Goal: Register for event/course

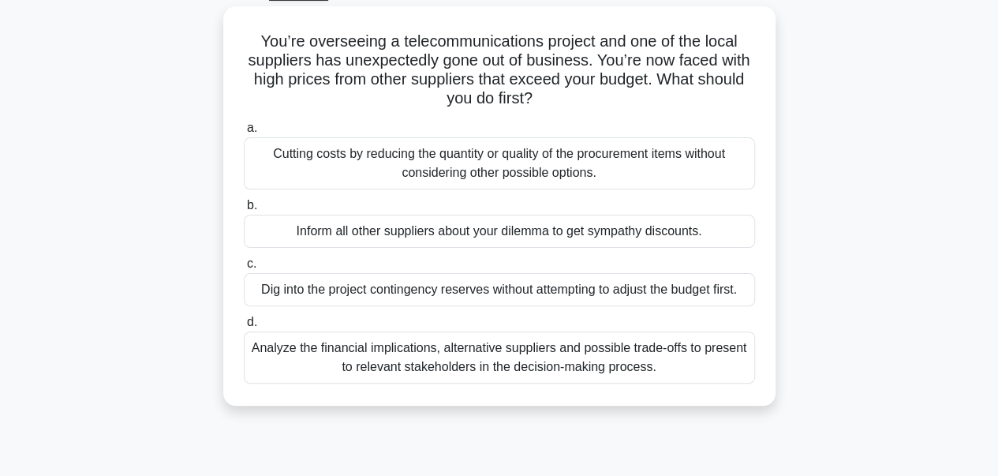
scroll to position [87, 0]
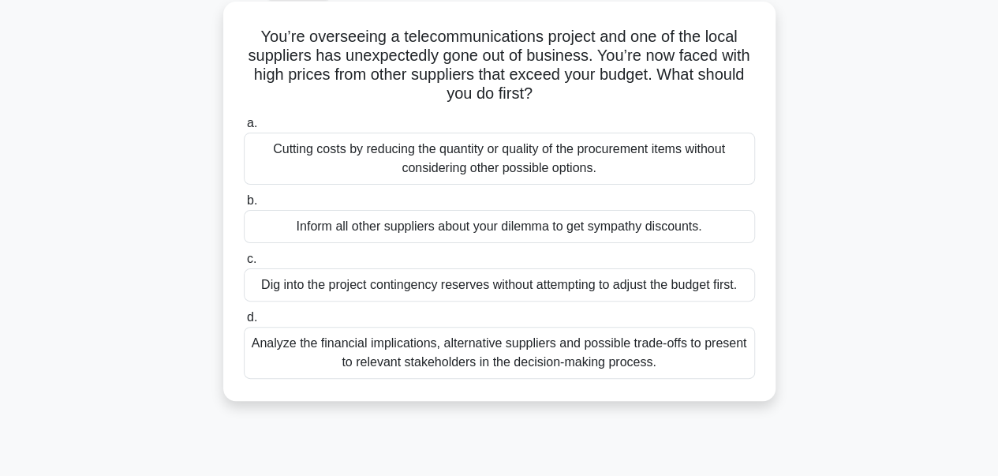
click at [289, 355] on div "Analyze the financial implications, alternative suppliers and possible trade-of…" at bounding box center [499, 353] width 511 height 52
click at [244, 323] on input "d. Analyze the financial implications, alternative suppliers and possible trade…" at bounding box center [244, 318] width 0 height 10
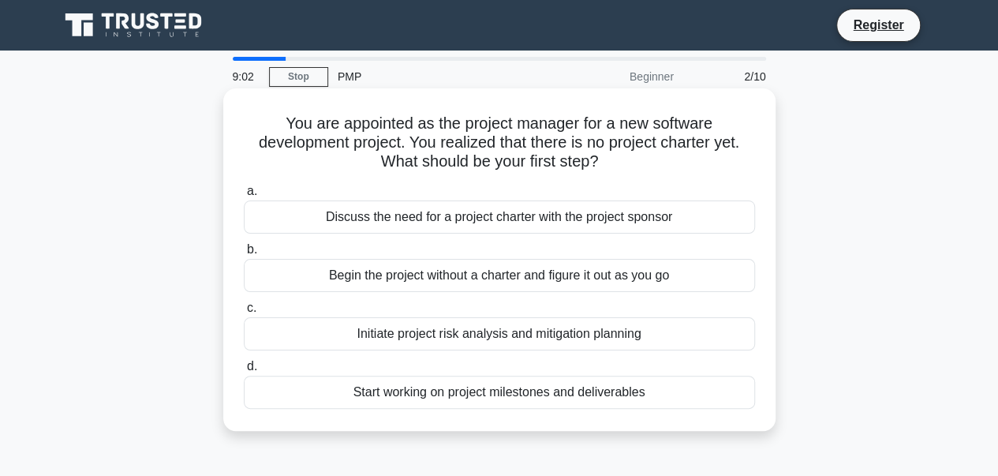
scroll to position [0, 0]
click at [426, 224] on div "Discuss the need for a project charter with the project sponsor" at bounding box center [499, 216] width 511 height 33
click at [244, 197] on input "a. Discuss the need for a project charter with the project sponsor" at bounding box center [244, 191] width 0 height 10
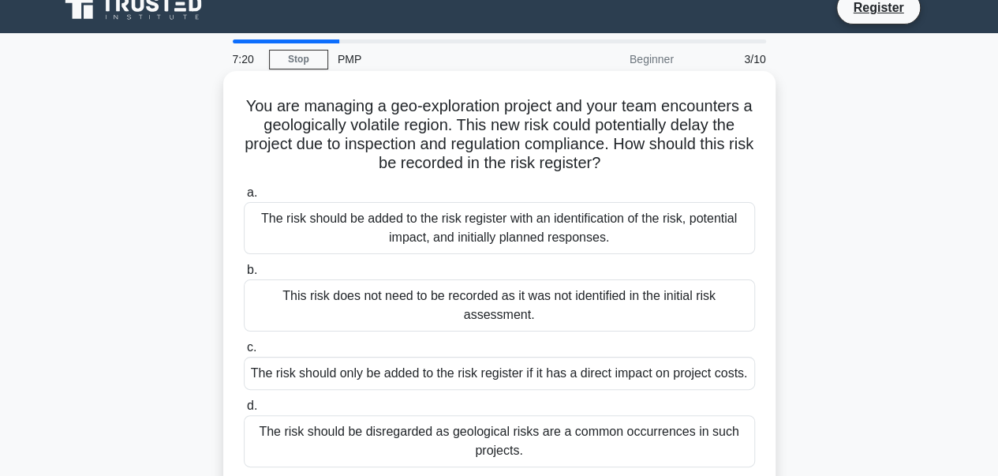
scroll to position [18, 0]
click at [580, 223] on div "The risk should be added to the risk register with an identification of the ris…" at bounding box center [499, 227] width 511 height 52
click at [244, 197] on input "a. The risk should be added to the risk register with an identification of the …" at bounding box center [244, 192] width 0 height 10
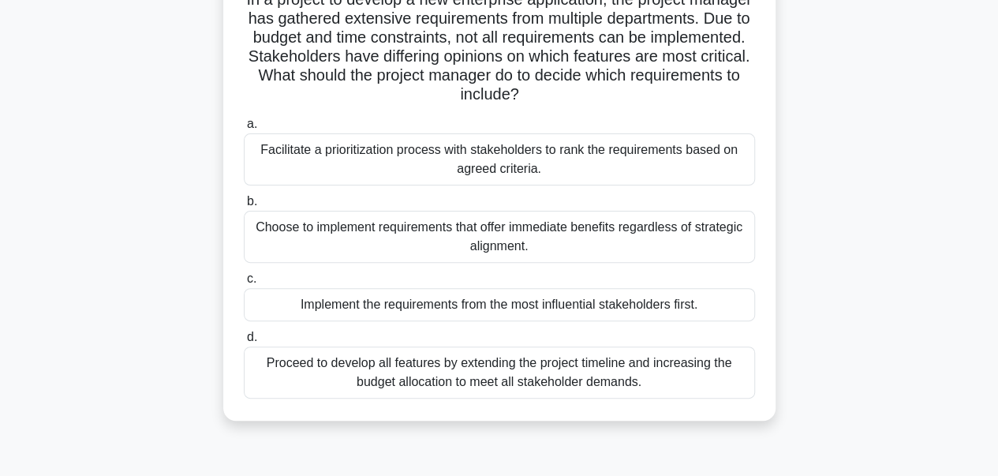
scroll to position [129, 0]
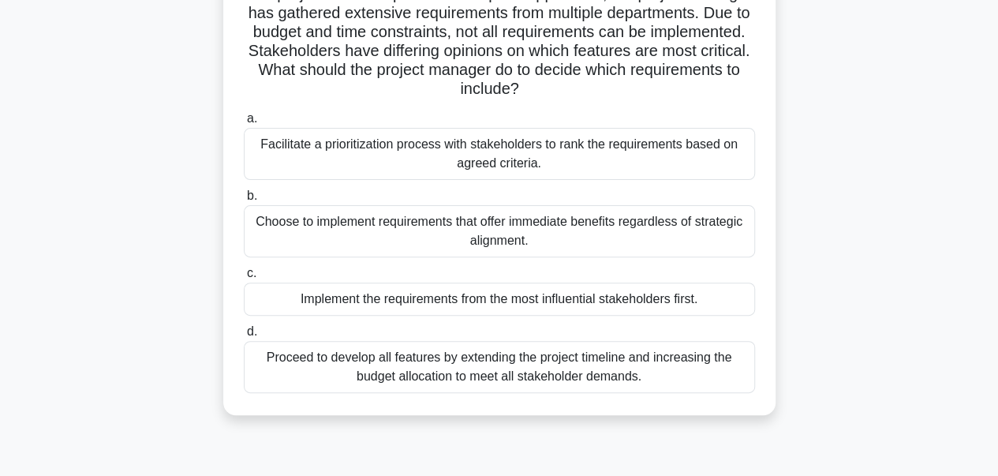
click at [546, 152] on div "Facilitate a prioritization process with stakeholders to rank the requirements …" at bounding box center [499, 154] width 511 height 52
click at [244, 124] on input "a. Facilitate a prioritization process with stakeholders to rank the requiremen…" at bounding box center [244, 119] width 0 height 10
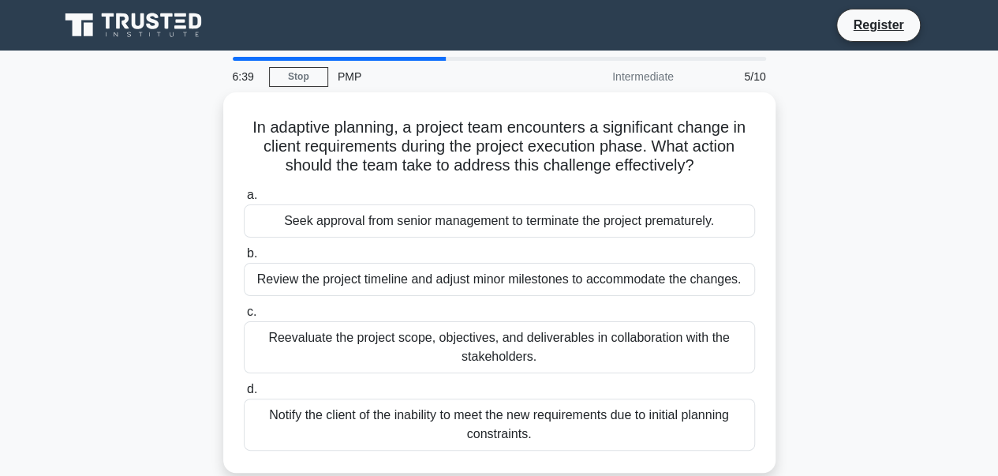
scroll to position [0, 0]
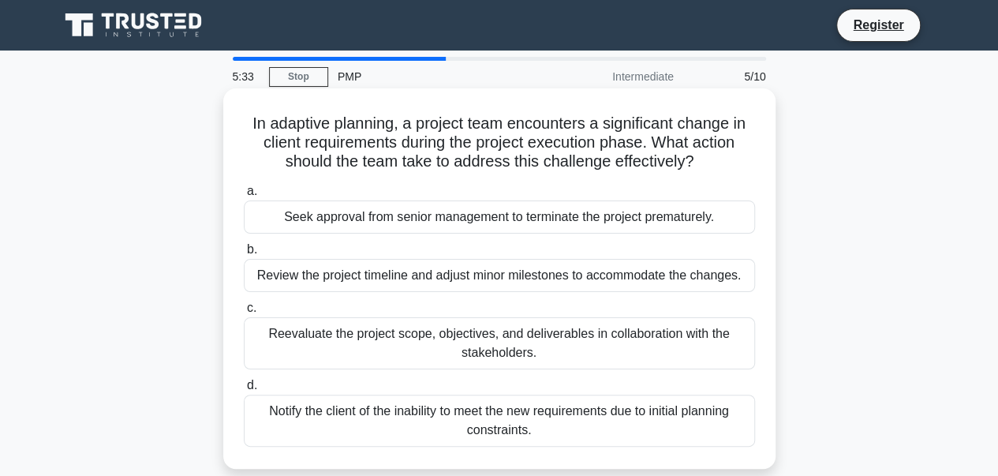
click at [398, 340] on div "Reevaluate the project scope, objectives, and deliverables in collaboration wit…" at bounding box center [499, 343] width 511 height 52
click at [244, 313] on input "c. Reevaluate the project scope, objectives, and deliverables in collaboration …" at bounding box center [244, 308] width 0 height 10
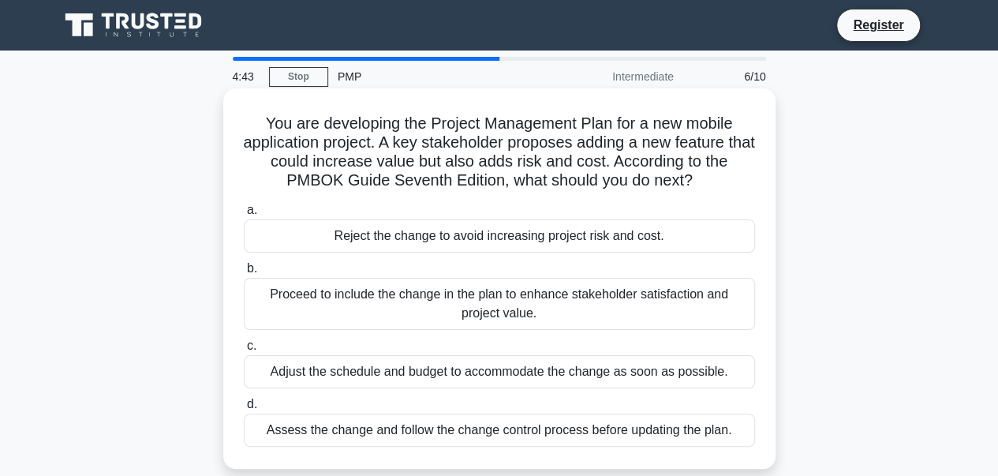
click at [528, 420] on div "Assess the change and follow the change control process before updating the pla…" at bounding box center [499, 430] width 511 height 33
click at [244, 410] on input "d. Assess the change and follow the change control process before updating the …" at bounding box center [244, 404] width 0 height 10
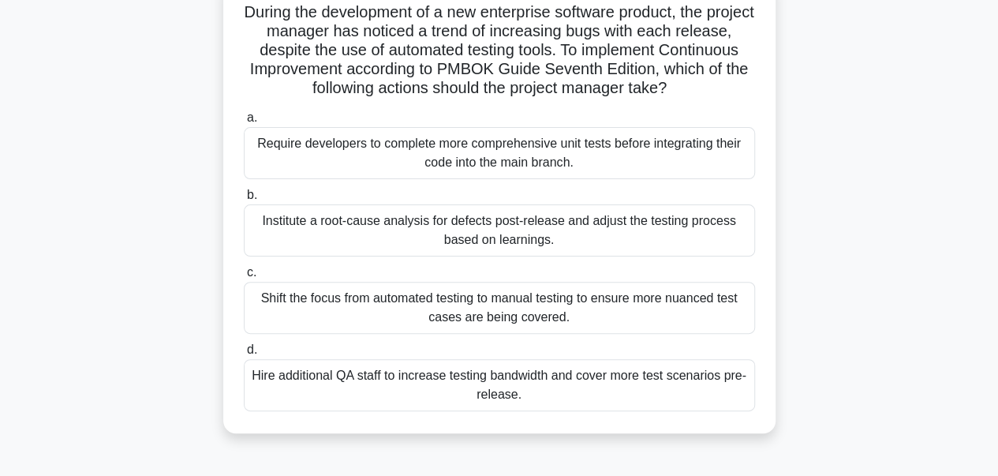
scroll to position [121, 0]
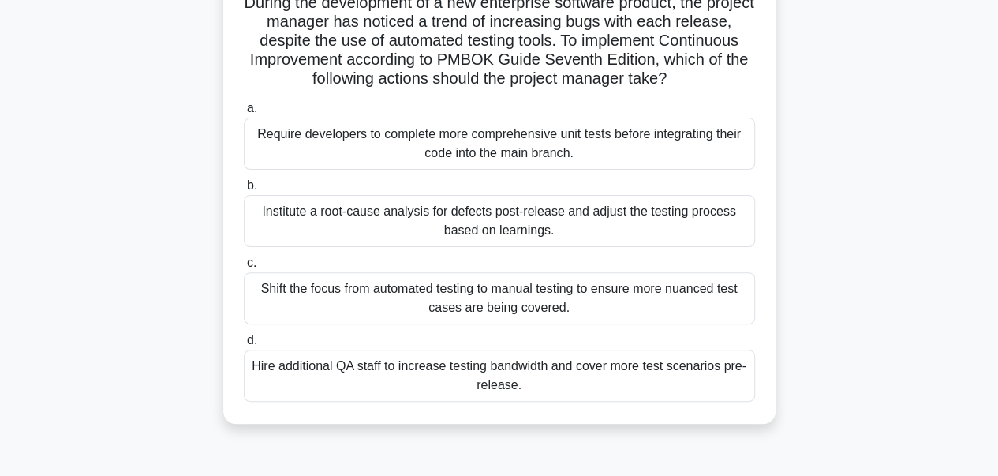
click at [583, 227] on div "Institute a root-cause analysis for defects post-release and adjust the testing…" at bounding box center [499, 221] width 511 height 52
click at [244, 191] on input "b. Institute a root-cause analysis for defects post-release and adjust the test…" at bounding box center [244, 186] width 0 height 10
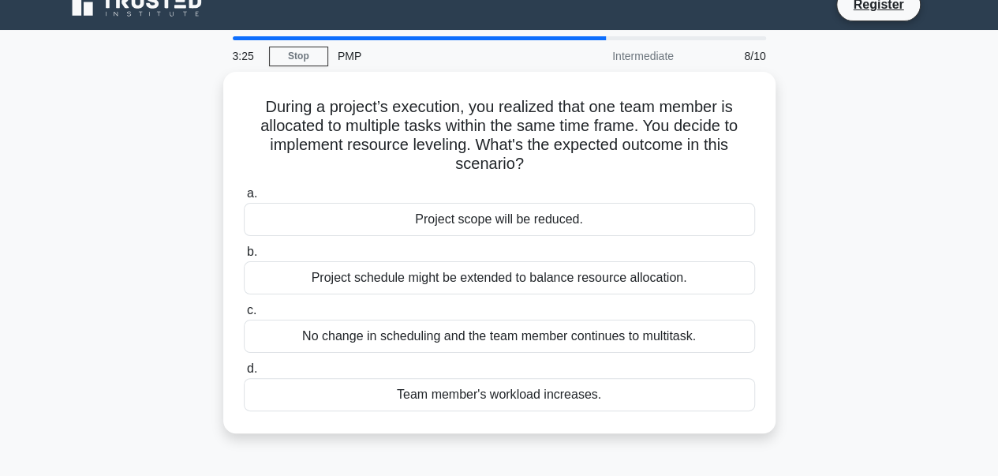
scroll to position [0, 0]
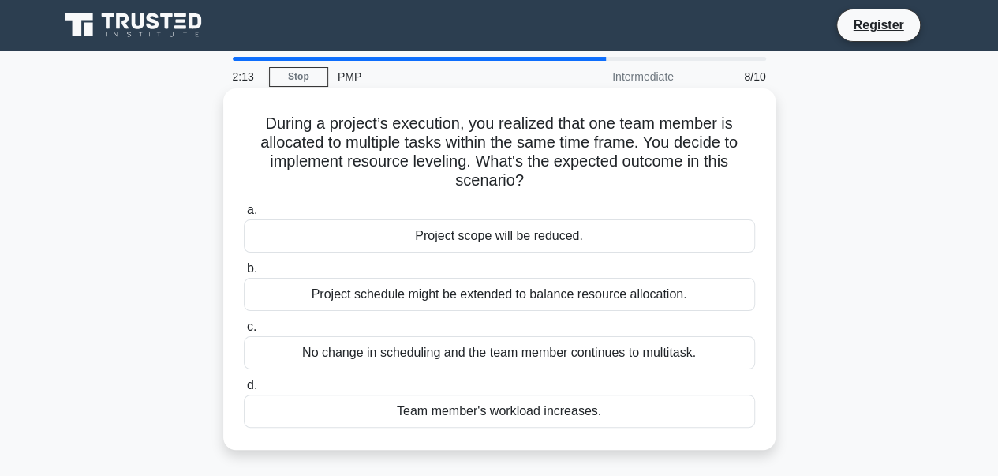
click at [466, 294] on div "Project schedule might be extended to balance resource allocation." at bounding box center [499, 294] width 511 height 33
click at [244, 274] on input "b. Project schedule might be extended to balance resource allocation." at bounding box center [244, 269] width 0 height 10
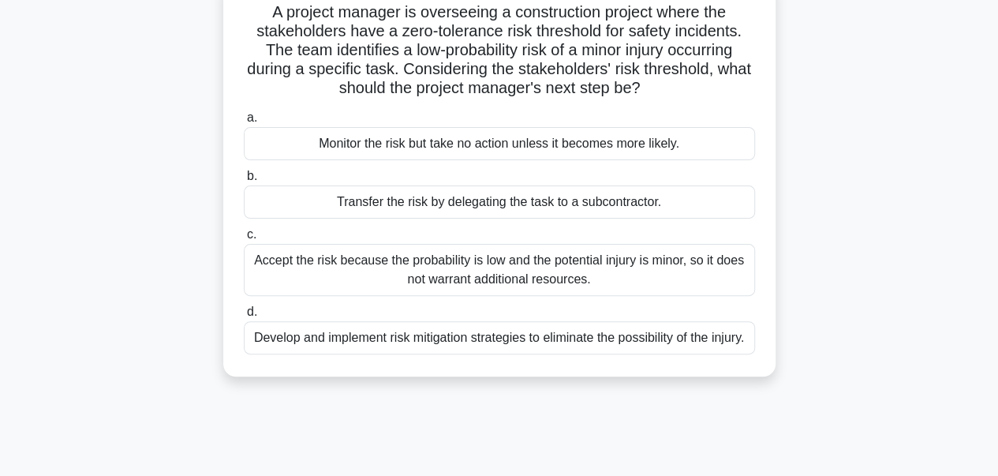
scroll to position [117, 0]
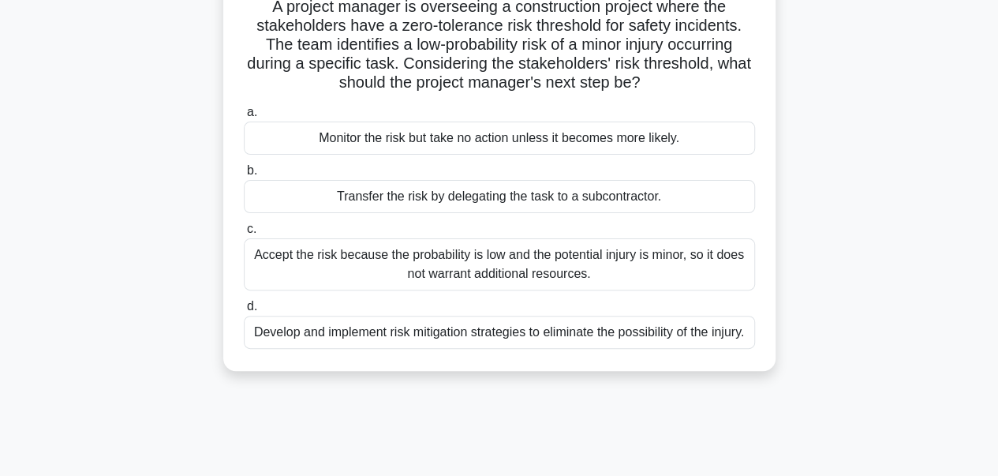
click at [480, 349] on div "Develop and implement risk mitigation strategies to eliminate the possibility o…" at bounding box center [499, 332] width 511 height 33
click at [244, 312] on input "d. Develop and implement risk mitigation strategies to eliminate the possibilit…" at bounding box center [244, 307] width 0 height 10
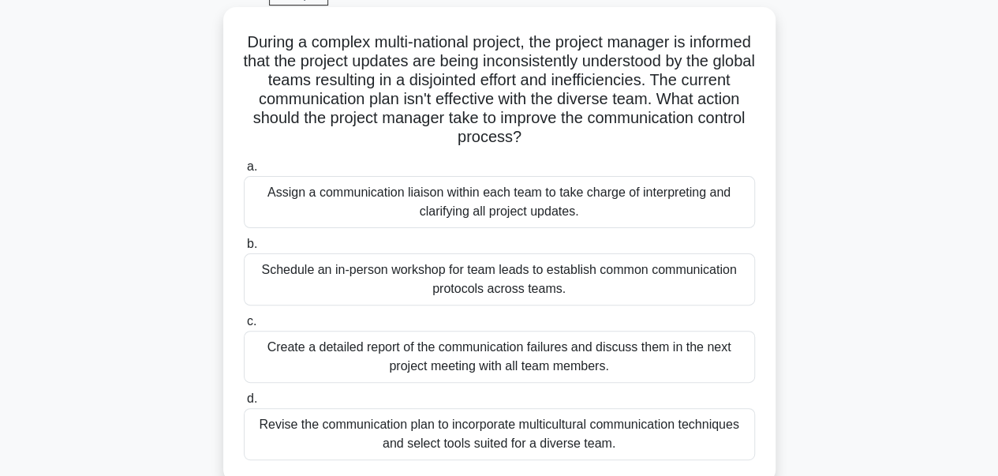
scroll to position [89, 0]
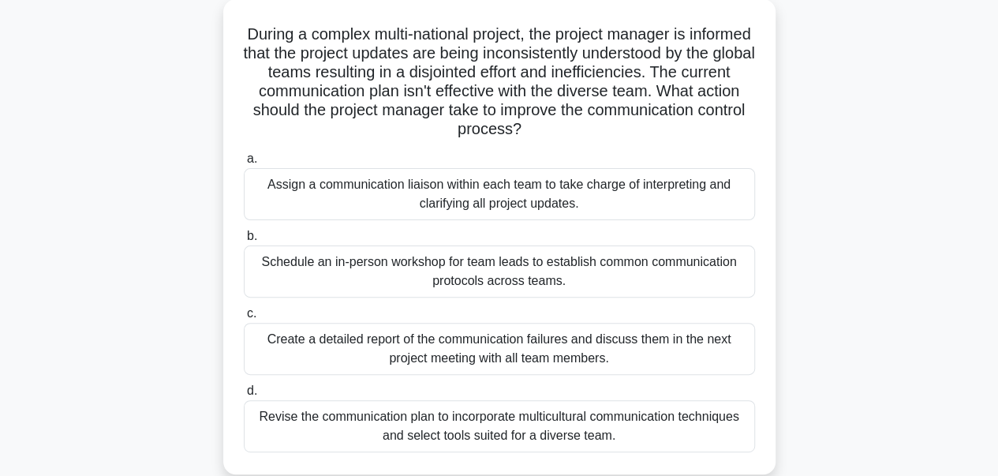
click at [502, 421] on div "Revise the communication plan to incorporate multicultural communication techni…" at bounding box center [499, 426] width 511 height 52
click at [244, 396] on input "d. Revise the communication plan to incorporate multicultural communication tec…" at bounding box center [244, 391] width 0 height 10
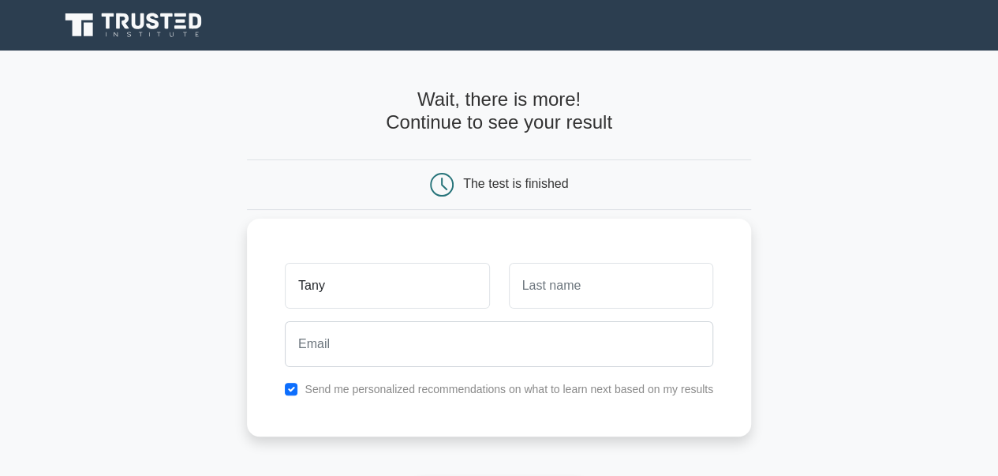
type input "Tanya"
click at [549, 296] on input "text" at bounding box center [611, 286] width 204 height 46
type input "majmudar"
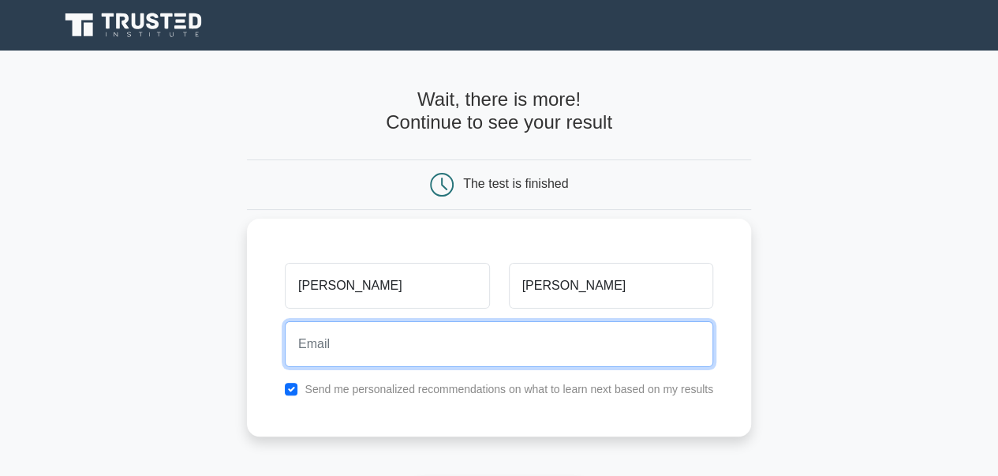
click at [602, 334] on input "email" at bounding box center [499, 344] width 429 height 46
type input "tanyamajmudar@gmail.com"
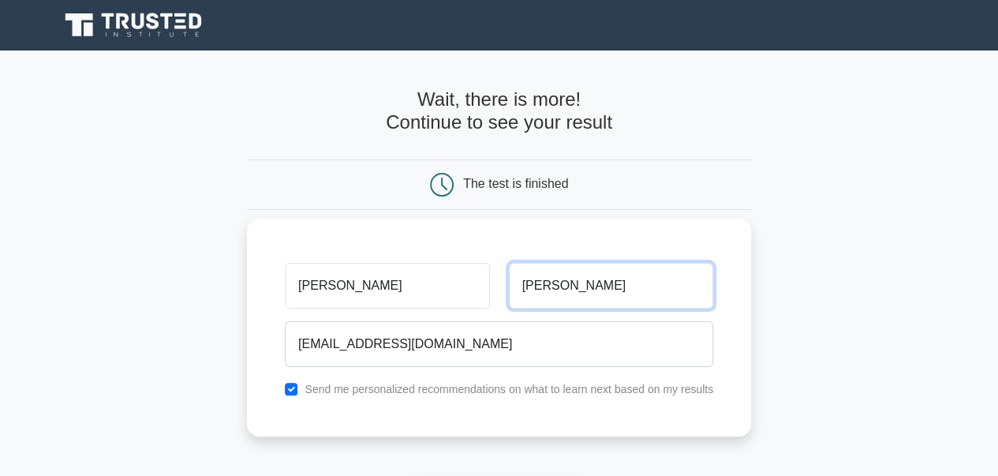
click at [528, 285] on input "majmudar" at bounding box center [611, 286] width 204 height 46
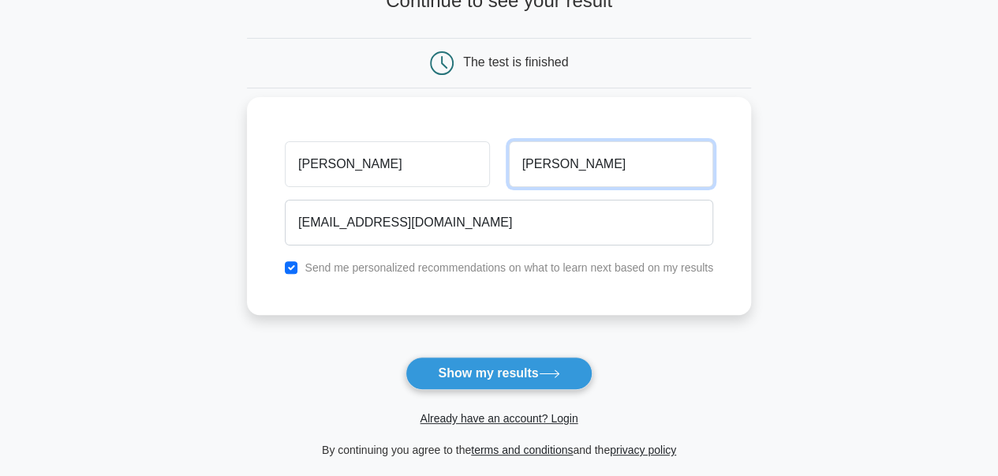
type input "Majmudar"
click at [294, 268] on input "checkbox" at bounding box center [291, 267] width 13 height 13
checkbox input "false"
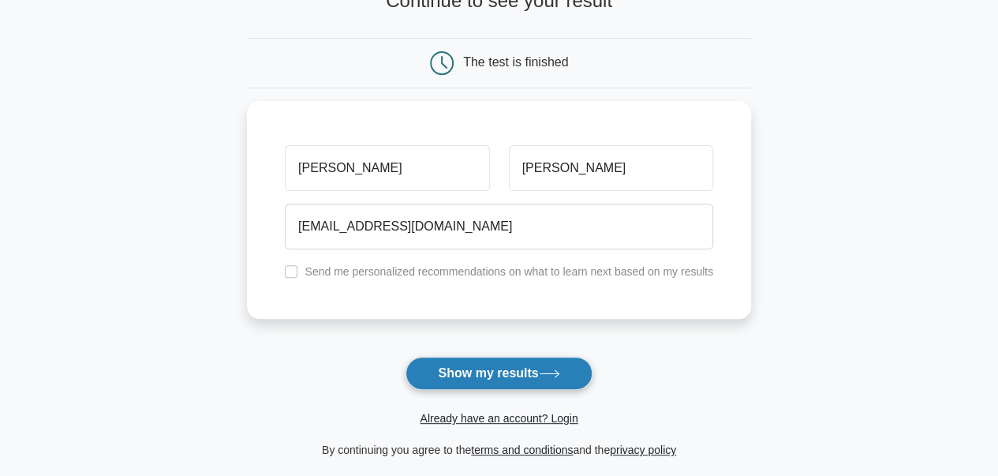
click at [513, 373] on button "Show my results" at bounding box center [499, 373] width 186 height 33
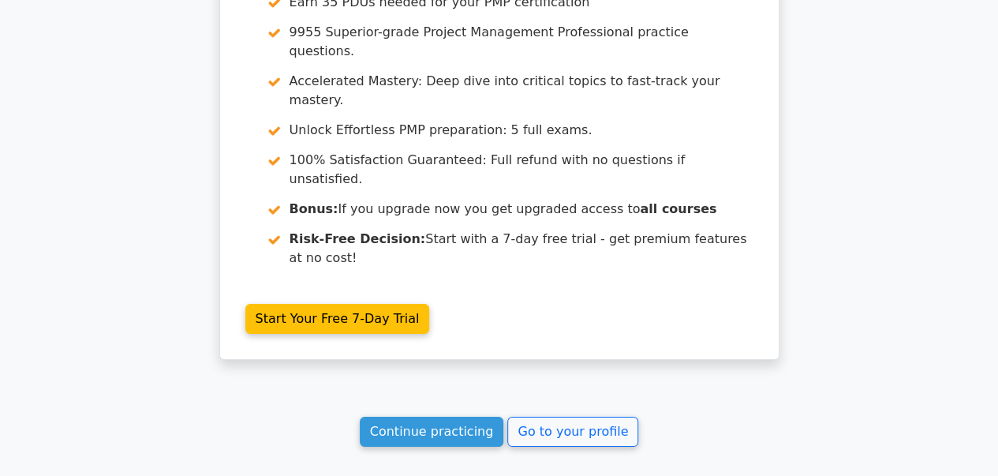
scroll to position [2871, 0]
